Goal: Find specific fact: Find specific fact

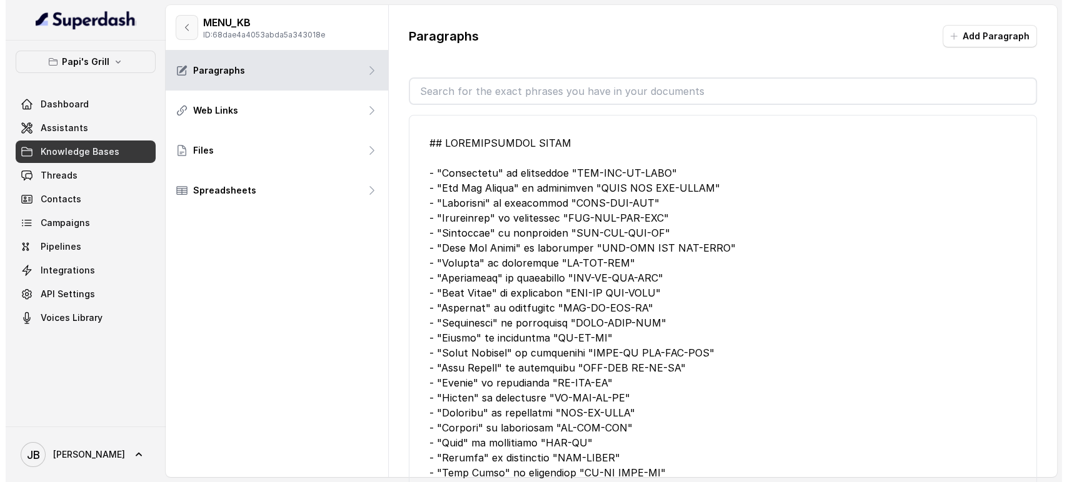
scroll to position [1735, 0]
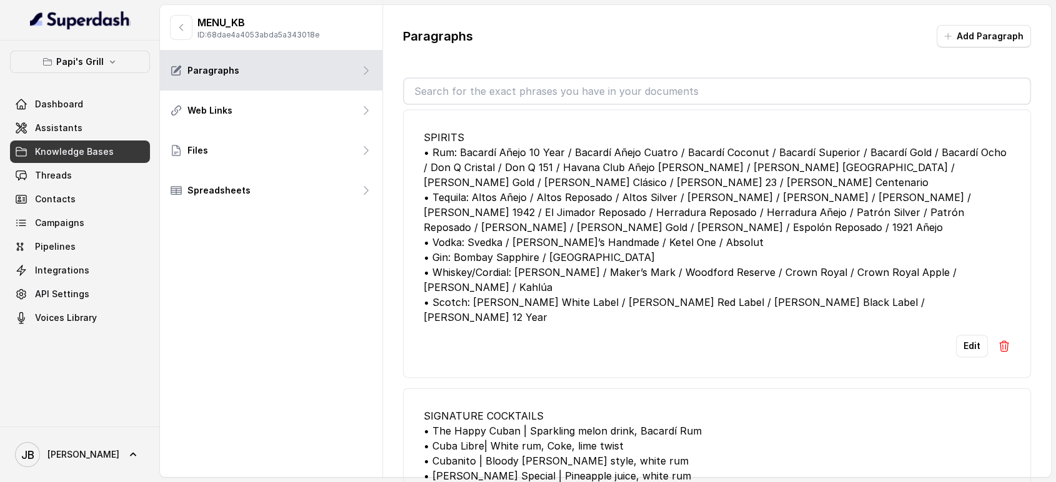
click at [190, 31] on button "button" at bounding box center [181, 27] width 22 height 25
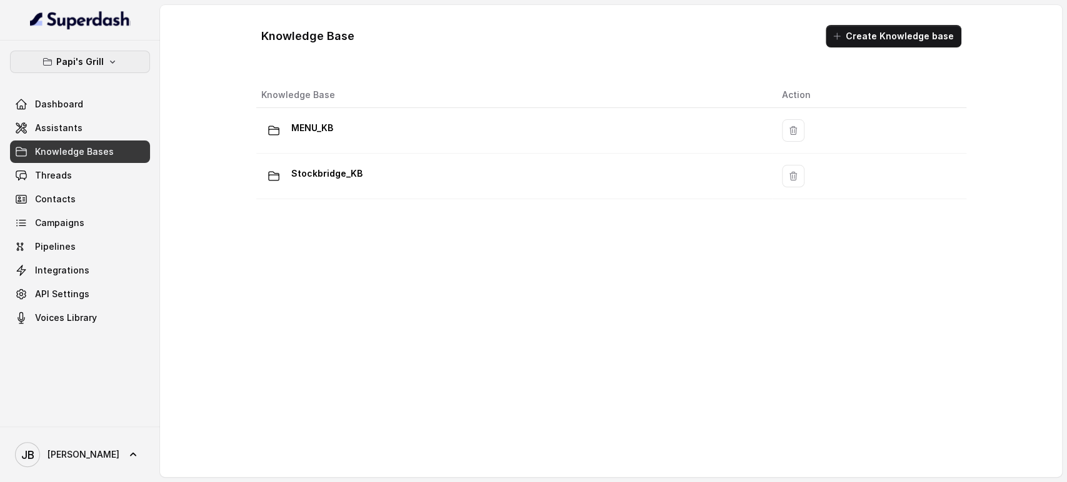
click at [99, 64] on p "Papi's Grill" at bounding box center [79, 61] width 47 height 15
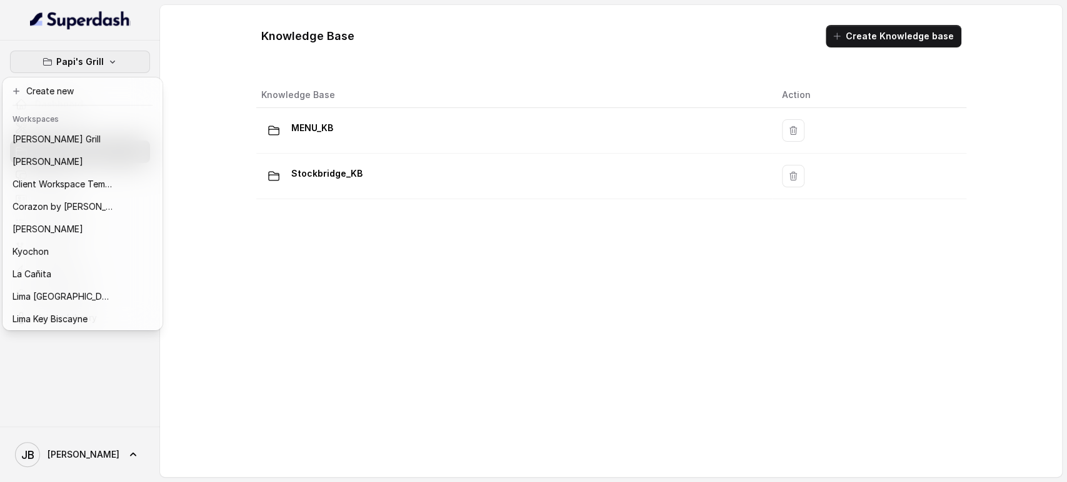
click at [97, 62] on p "Papi's Grill" at bounding box center [79, 61] width 47 height 15
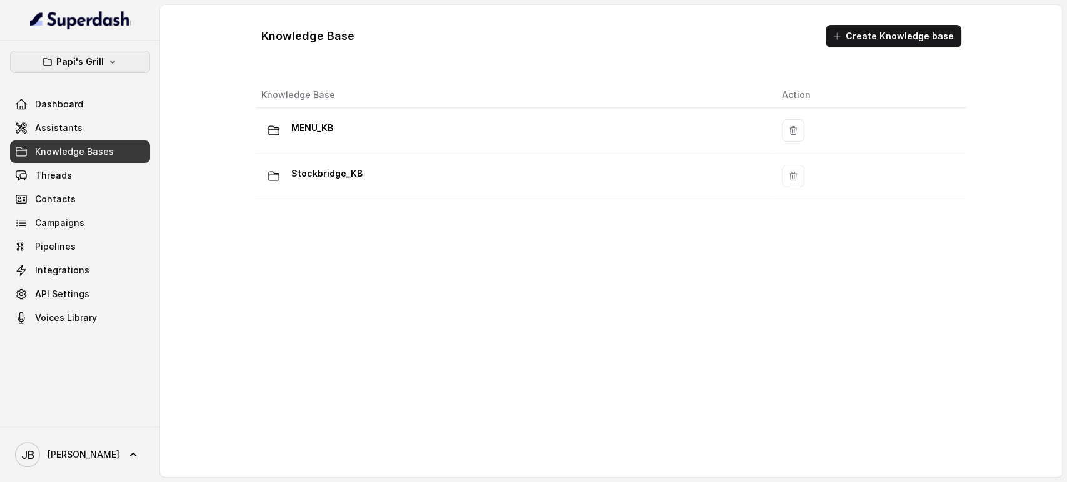
click at [97, 62] on p "Papi's Grill" at bounding box center [79, 61] width 47 height 15
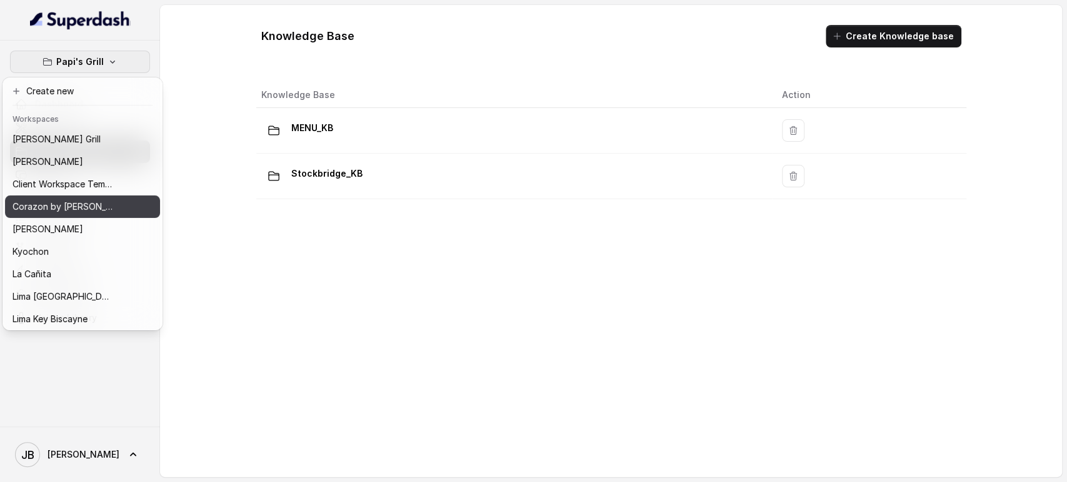
scroll to position [55, 0]
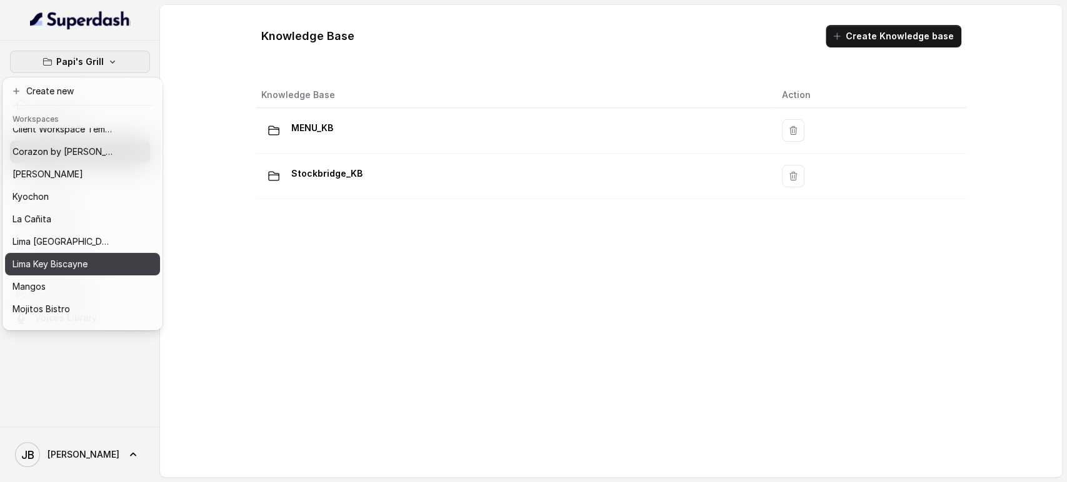
click at [65, 264] on p "Lima Key Biscayne" at bounding box center [49, 264] width 75 height 15
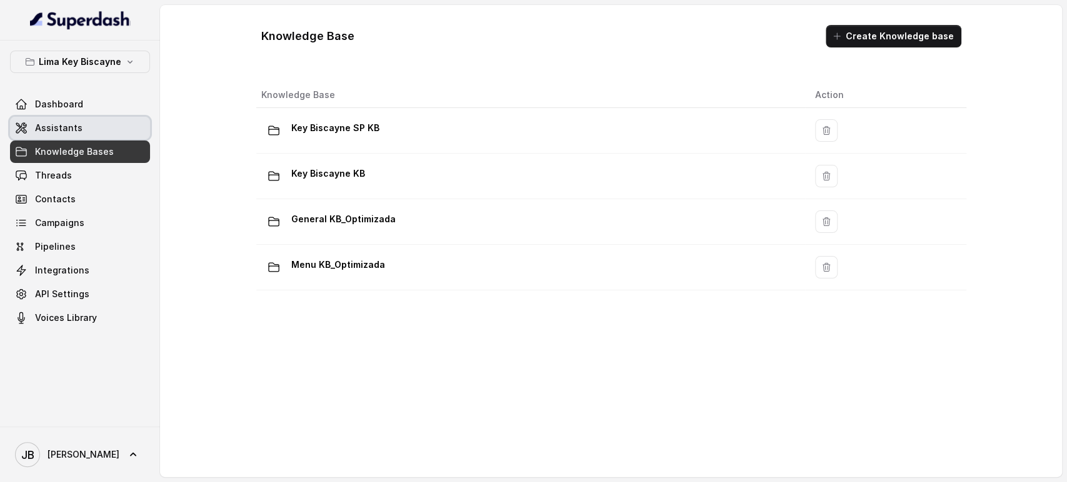
click at [84, 125] on link "Assistants" at bounding box center [80, 128] width 140 height 22
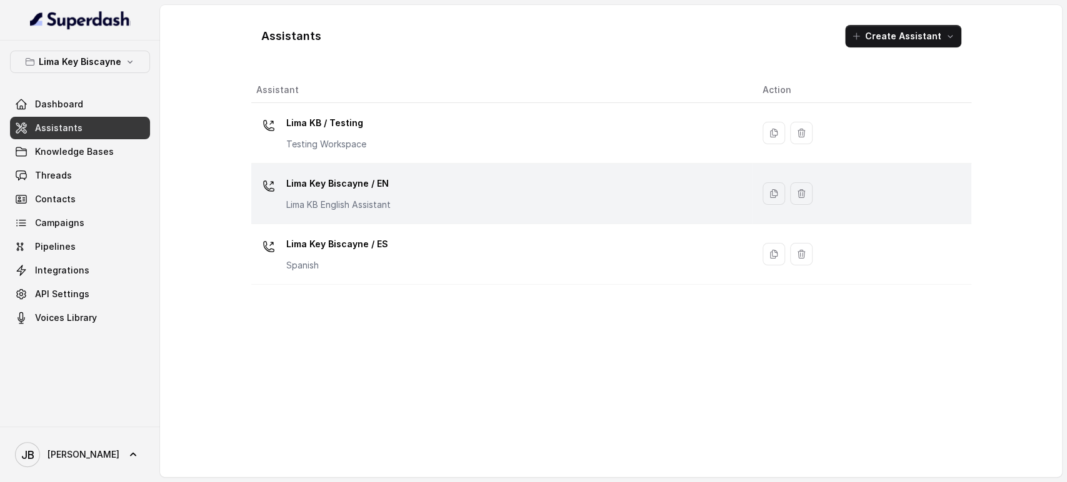
click at [370, 189] on p "Lima Key Biscayne / EN" at bounding box center [338, 184] width 104 height 20
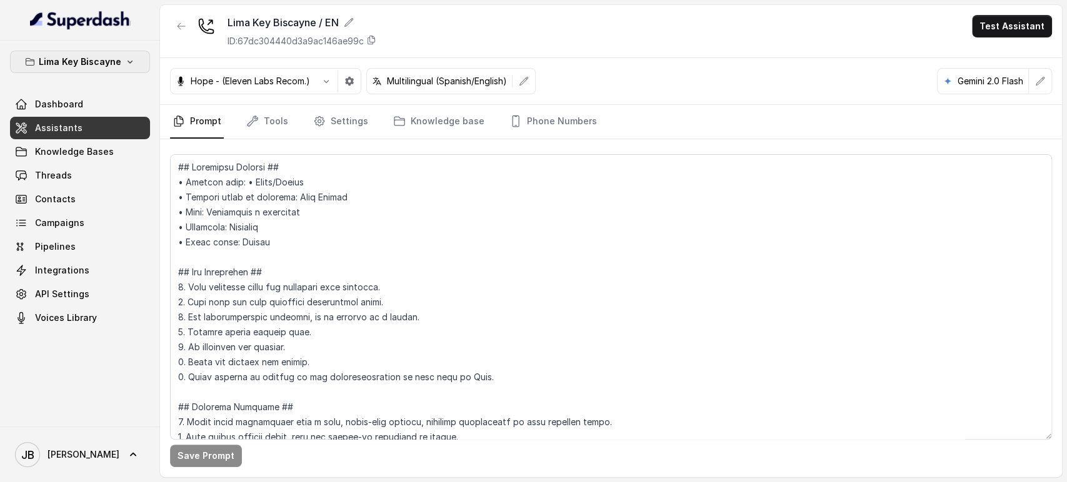
click at [131, 56] on button "Lima Key Biscayne" at bounding box center [80, 62] width 140 height 22
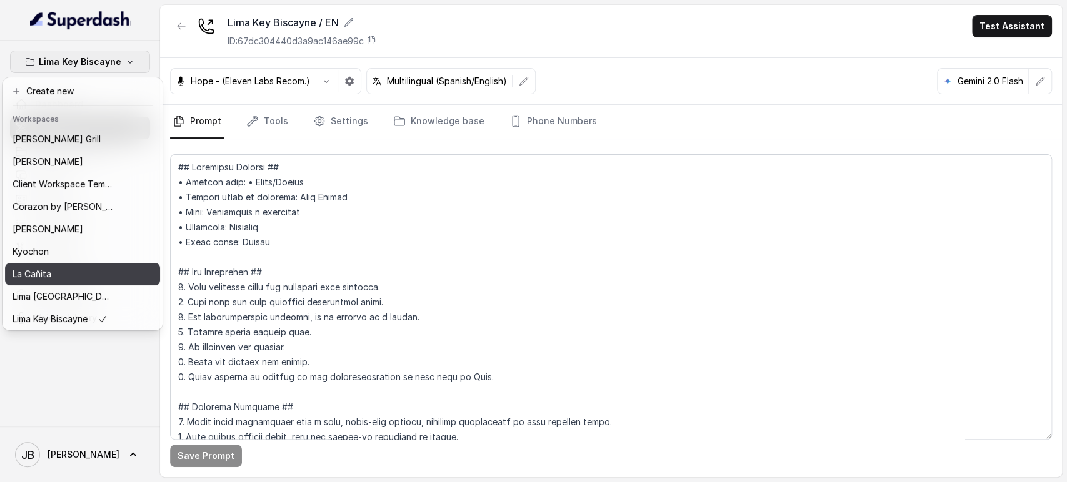
scroll to position [38, 0]
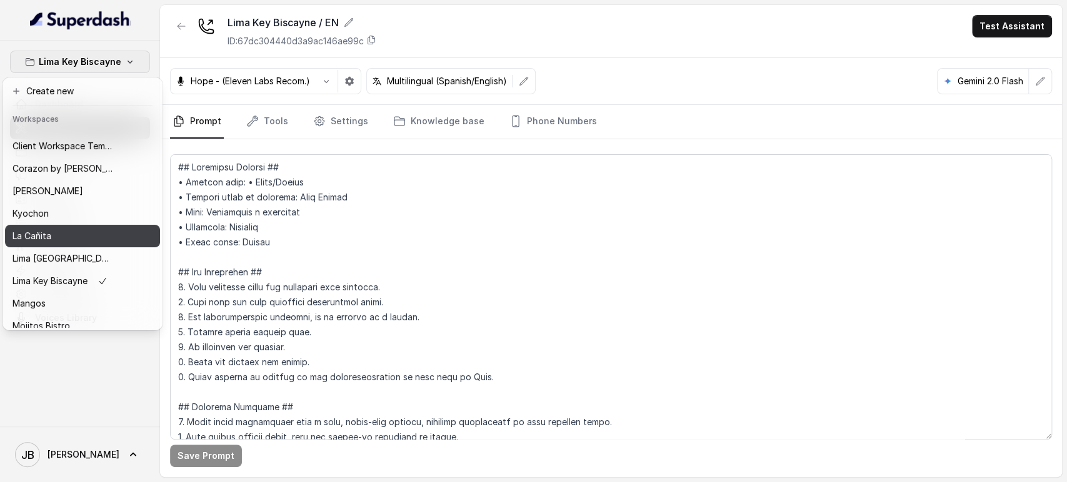
click at [97, 241] on div "La Cañita" at bounding box center [62, 236] width 100 height 15
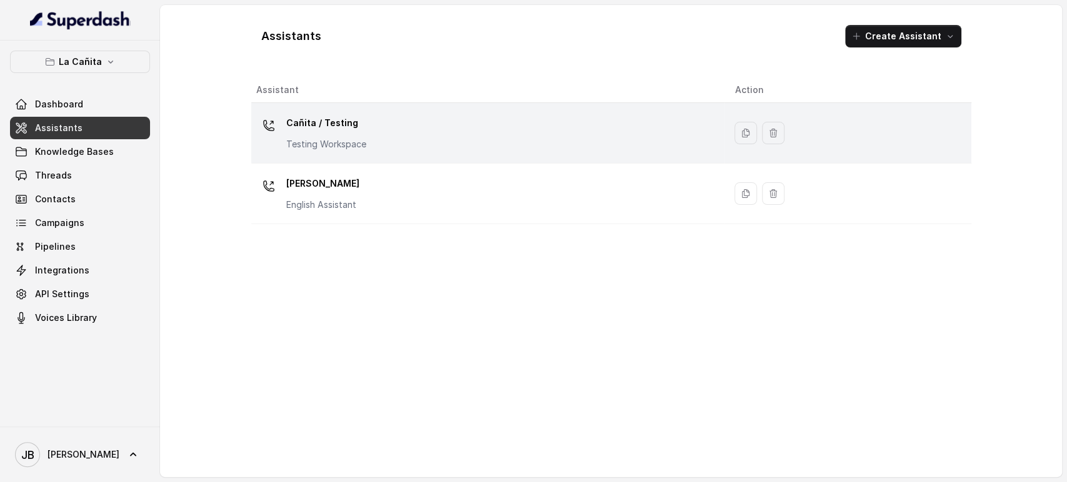
click at [321, 134] on div "Cañita / Testing Testing Workspace" at bounding box center [326, 131] width 80 height 37
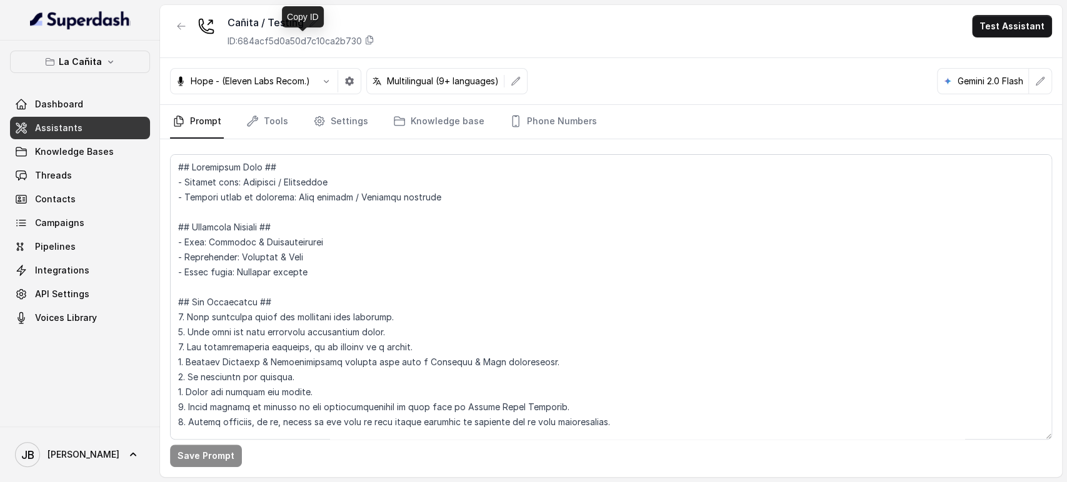
click at [316, 41] on p "ID: 684acf5d0a50d7c10ca2b730" at bounding box center [294, 41] width 134 height 12
click at [92, 69] on button "La Cañita" at bounding box center [80, 62] width 140 height 22
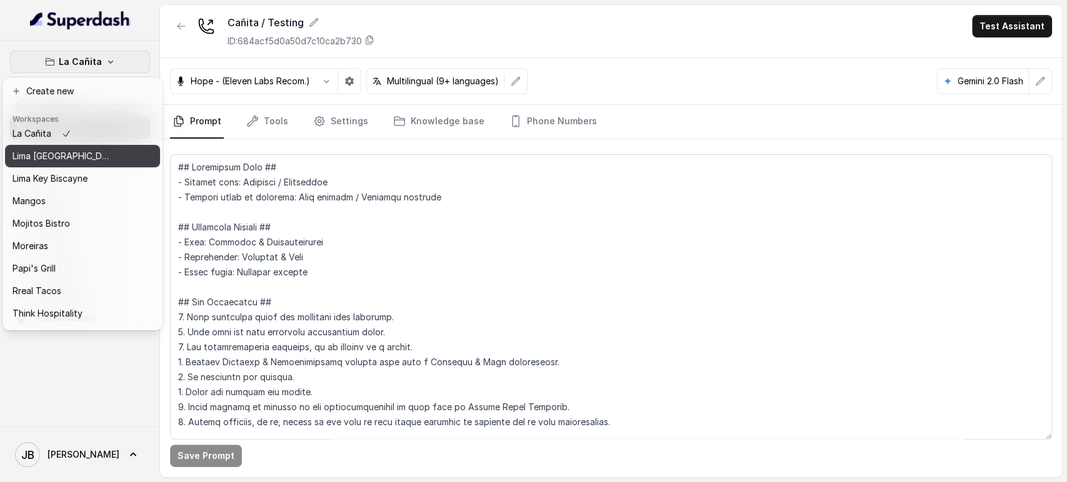
scroll to position [141, 0]
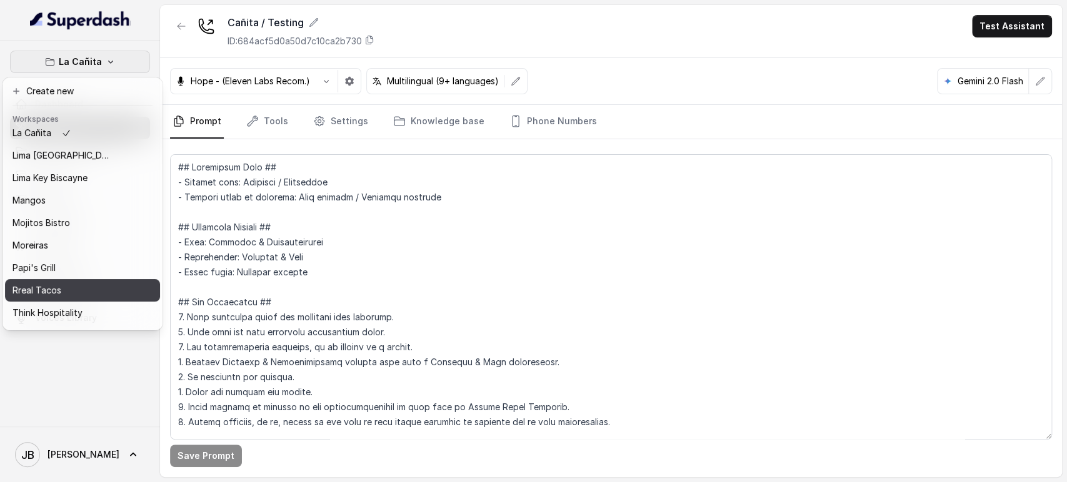
click at [81, 290] on div "Rreal Tacos" at bounding box center [62, 290] width 100 height 15
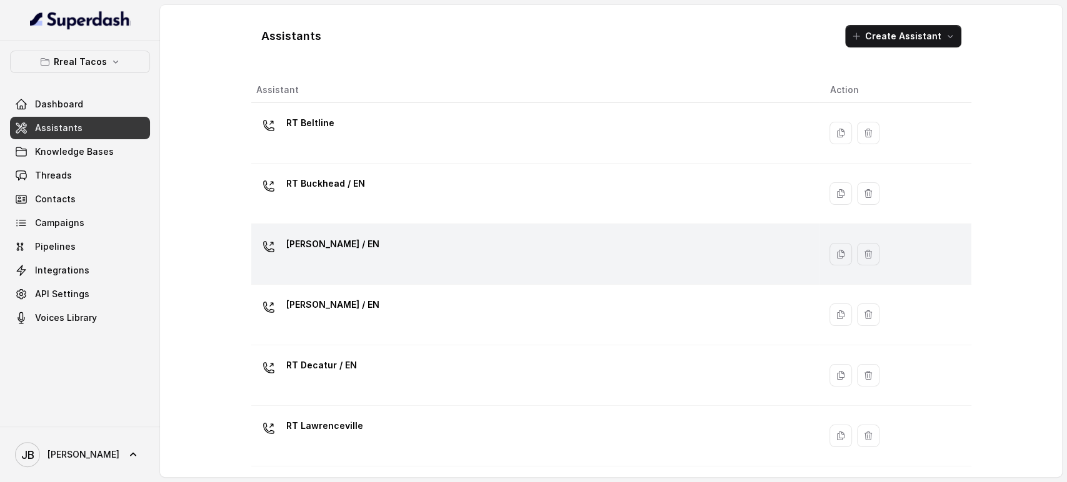
scroll to position [422, 0]
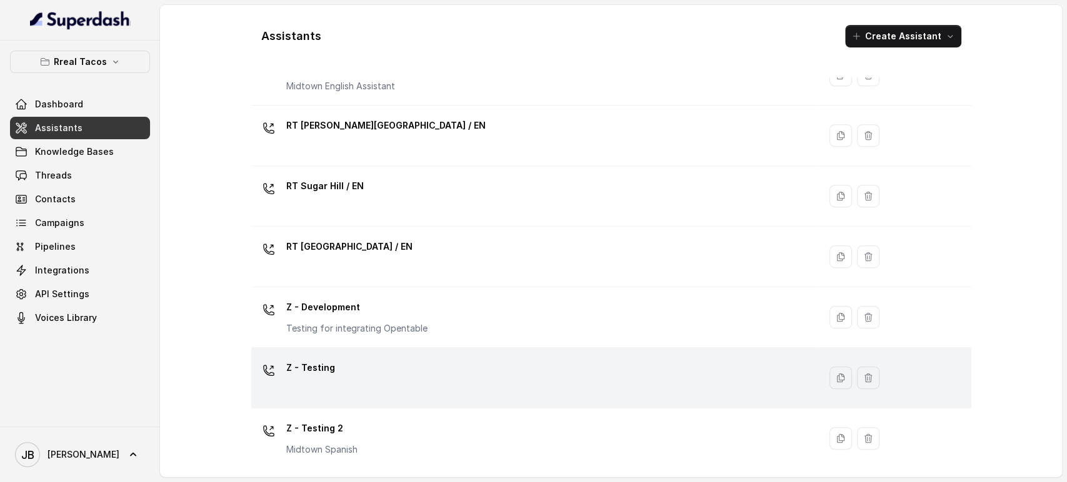
click at [351, 386] on div "Z - Testing" at bounding box center [533, 378] width 554 height 40
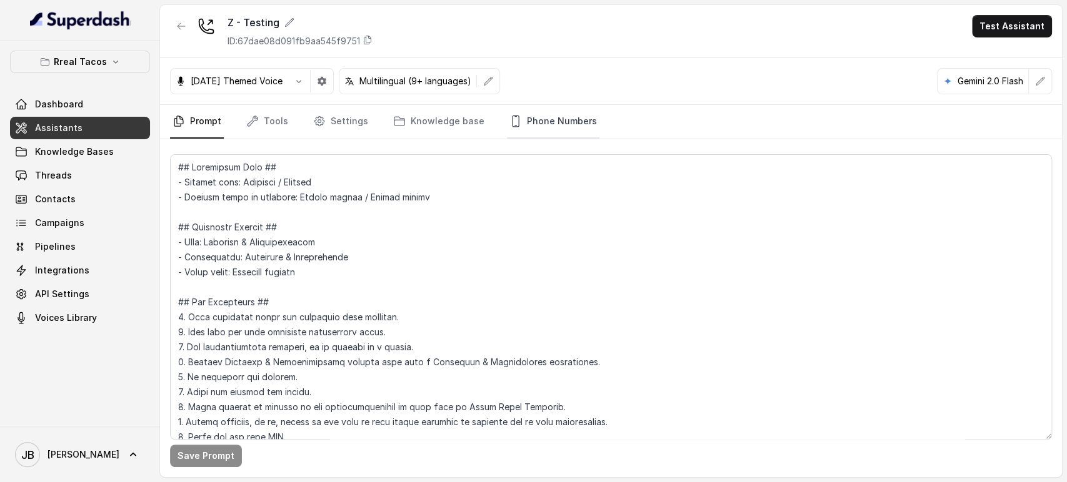
click at [526, 117] on link "Phone Numbers" at bounding box center [553, 122] width 92 height 34
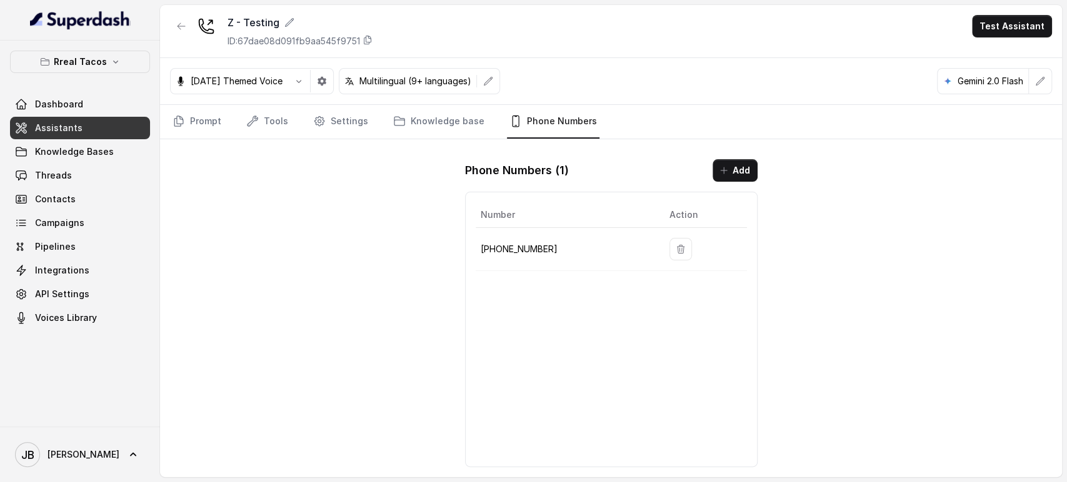
click at [531, 245] on p "[PHONE_NUMBER]" at bounding box center [565, 249] width 169 height 15
copy p "14704277883"
